Goal: Task Accomplishment & Management: Manage account settings

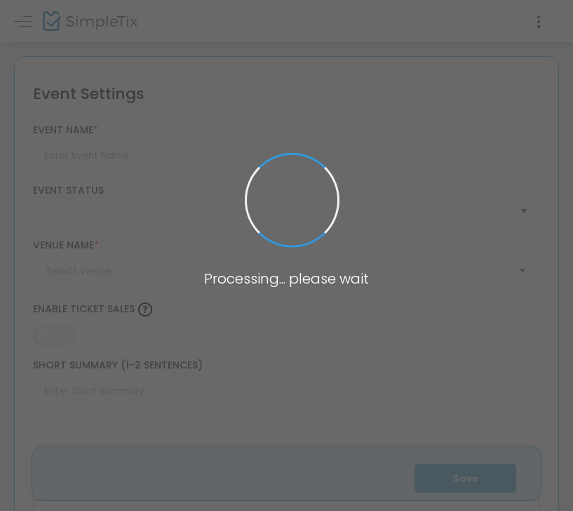
type input "The Shape of Resilience: An Evening of Hope and Celebration"
type textarea "Join us [DATE] 6–8 PM at [PERSON_NAME][GEOGRAPHIC_DATA]-The Shape of Resilience…"
type input "7.000 %"
type input "Buy Tickets"
checkbox input "true"
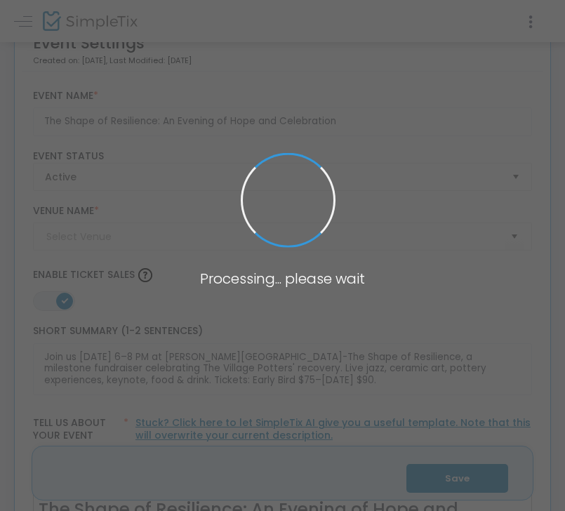
type input "The [PERSON_NAME][GEOGRAPHIC_DATA] ([GEOGRAPHIC_DATA][PERSON_NAME])"
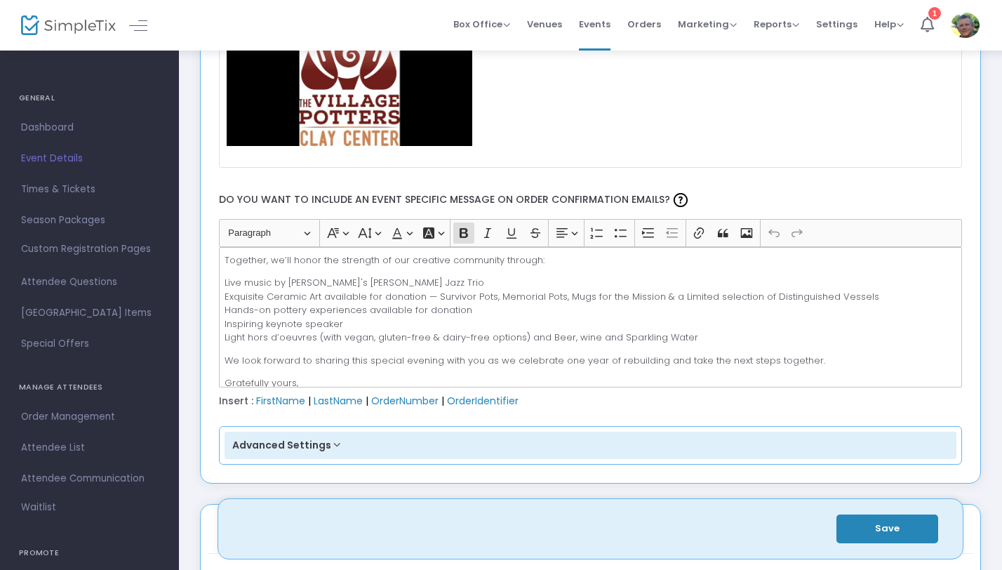
scroll to position [109, 0]
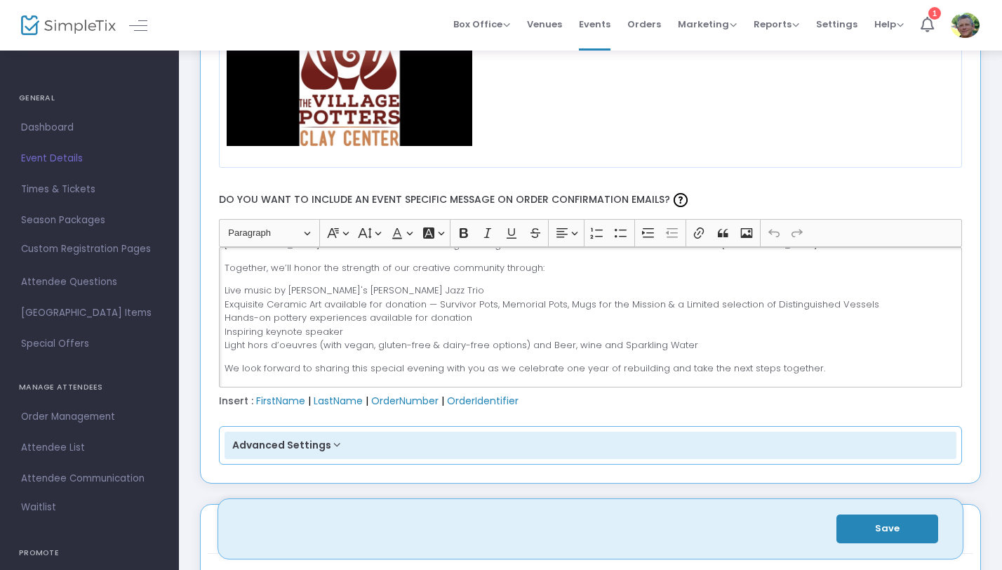
click at [345, 289] on p "Live music by [PERSON_NAME]'s [PERSON_NAME] Jazz Trio Exquisite Ceramic Art ava…" at bounding box center [589, 317] width 731 height 69
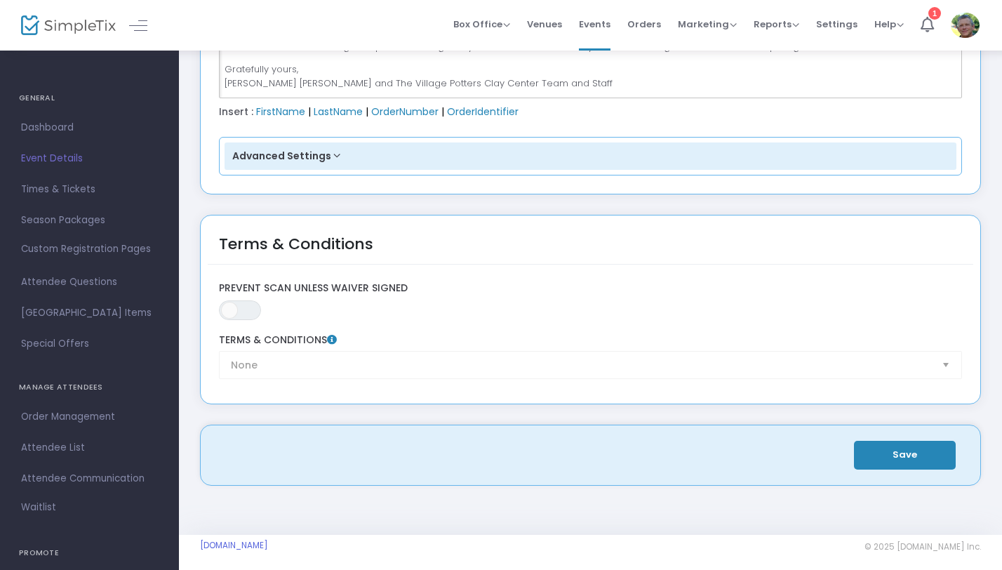
scroll to position [2085, 0]
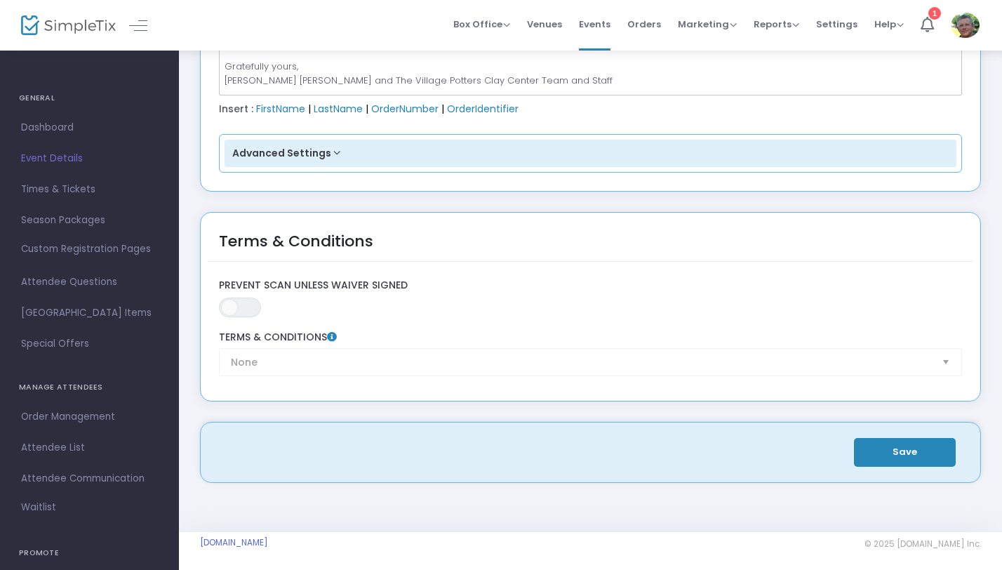
click at [572, 449] on button "Save" at bounding box center [905, 452] width 102 height 29
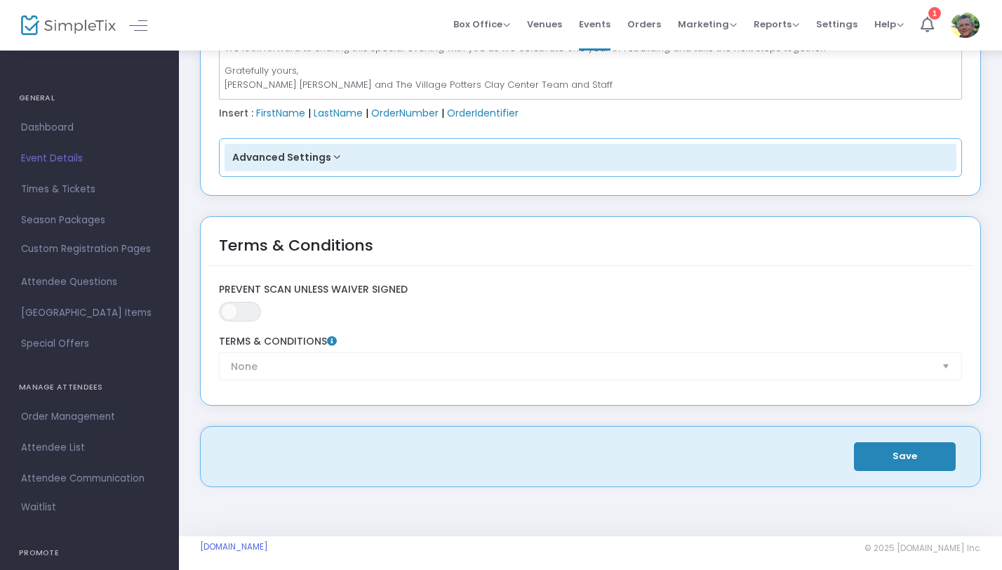
scroll to position [2089, 0]
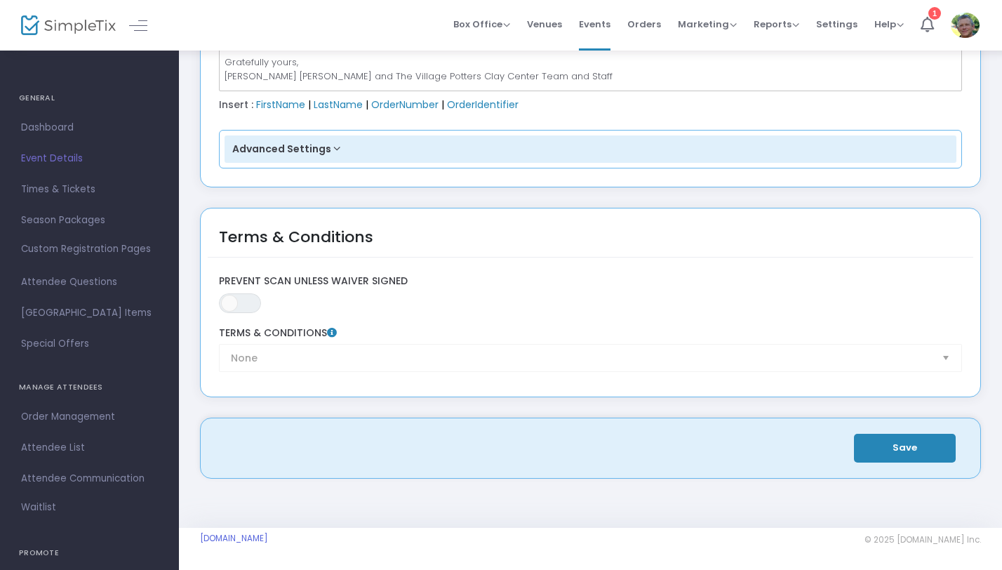
click at [572, 450] on button "Save" at bounding box center [905, 448] width 102 height 29
